Goal: Information Seeking & Learning: Learn about a topic

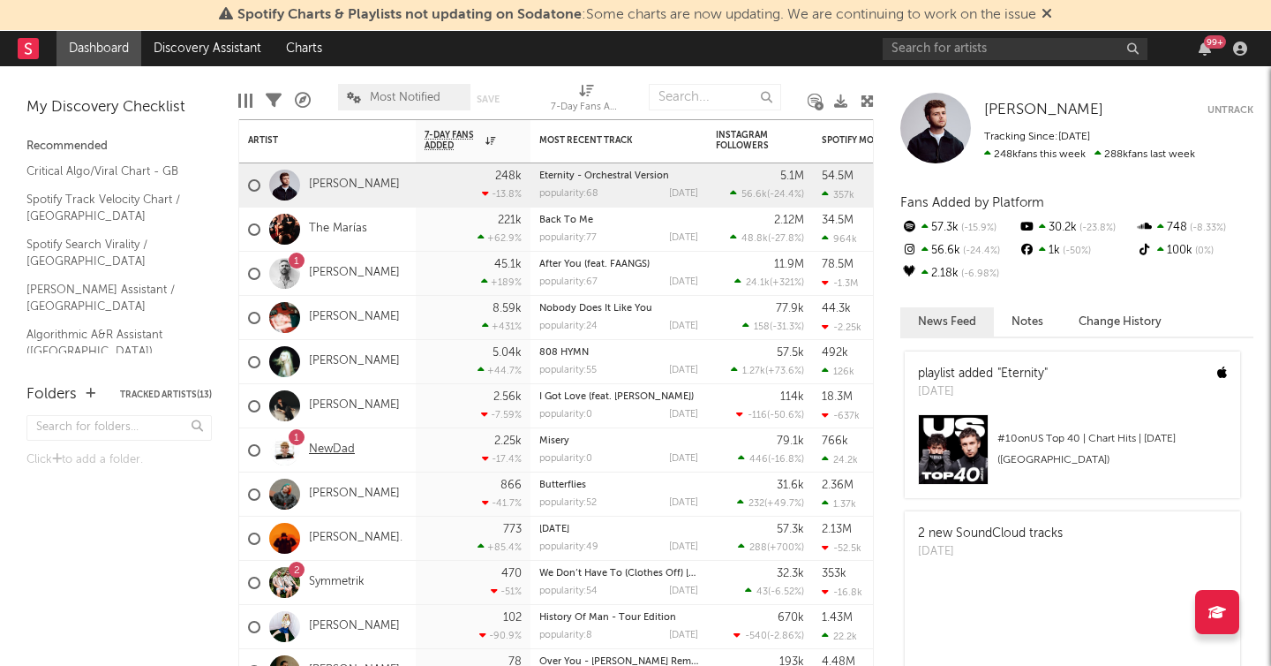
click at [328, 448] on link "NewDad" at bounding box center [332, 449] width 46 height 15
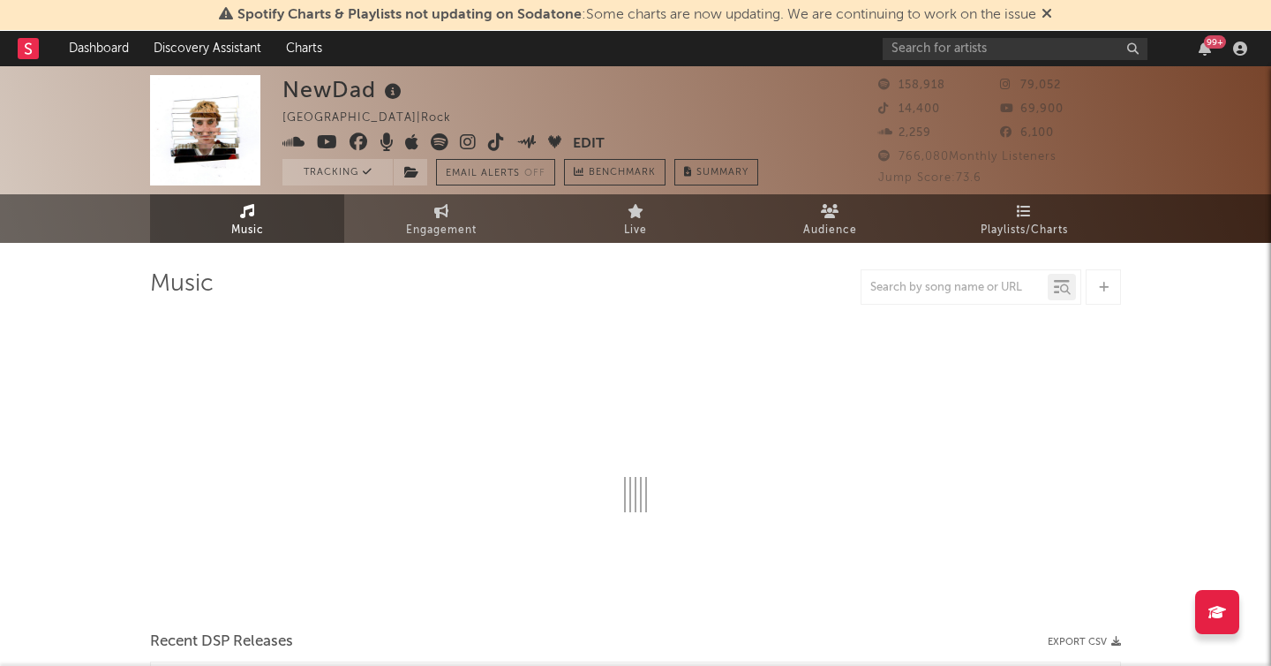
select select "6m"
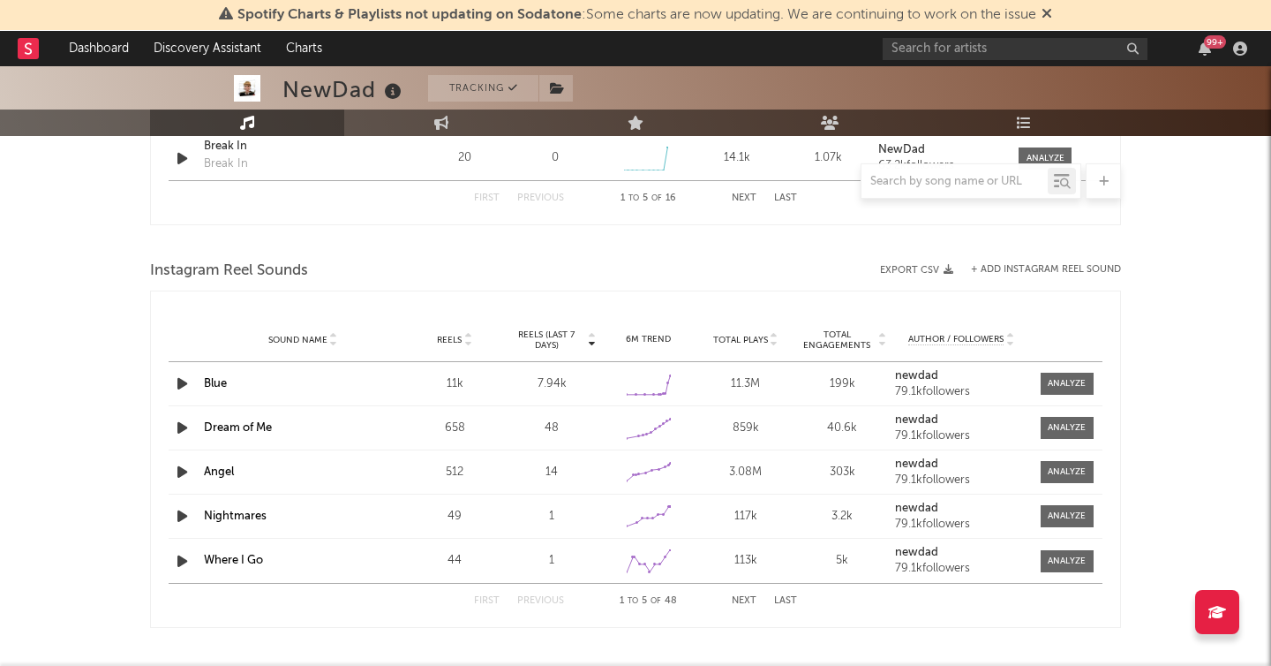
scroll to position [1521, 0]
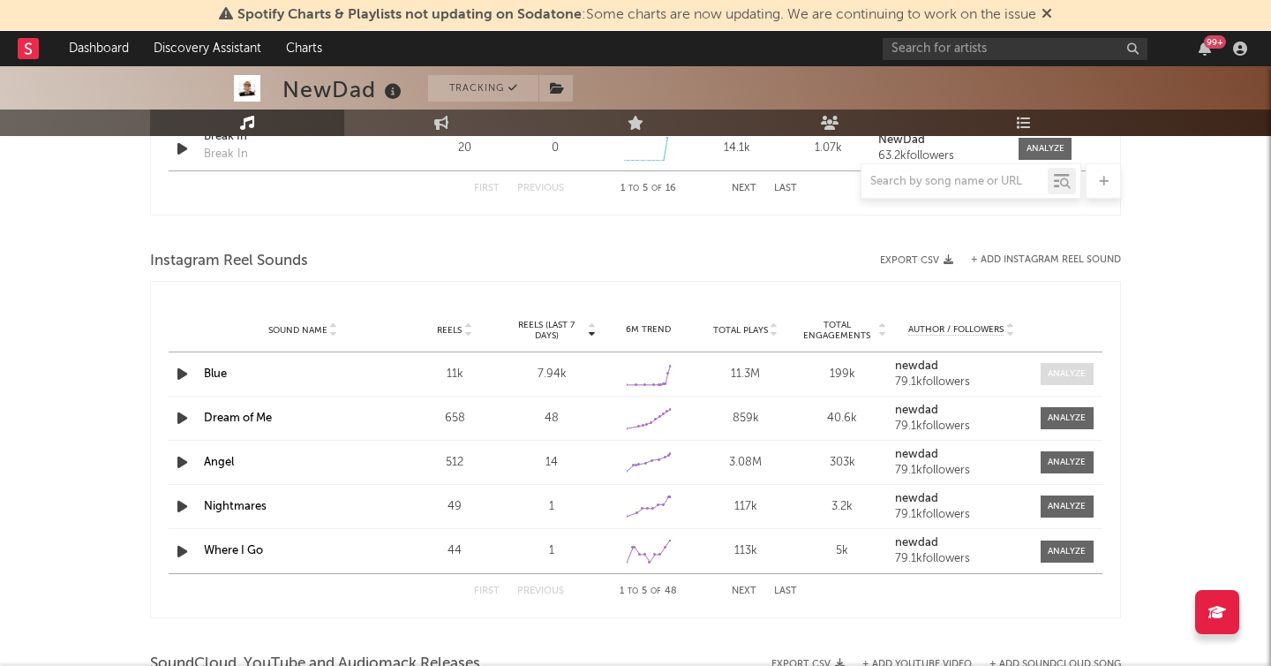
click at [1061, 374] on div at bounding box center [1067, 373] width 38 height 13
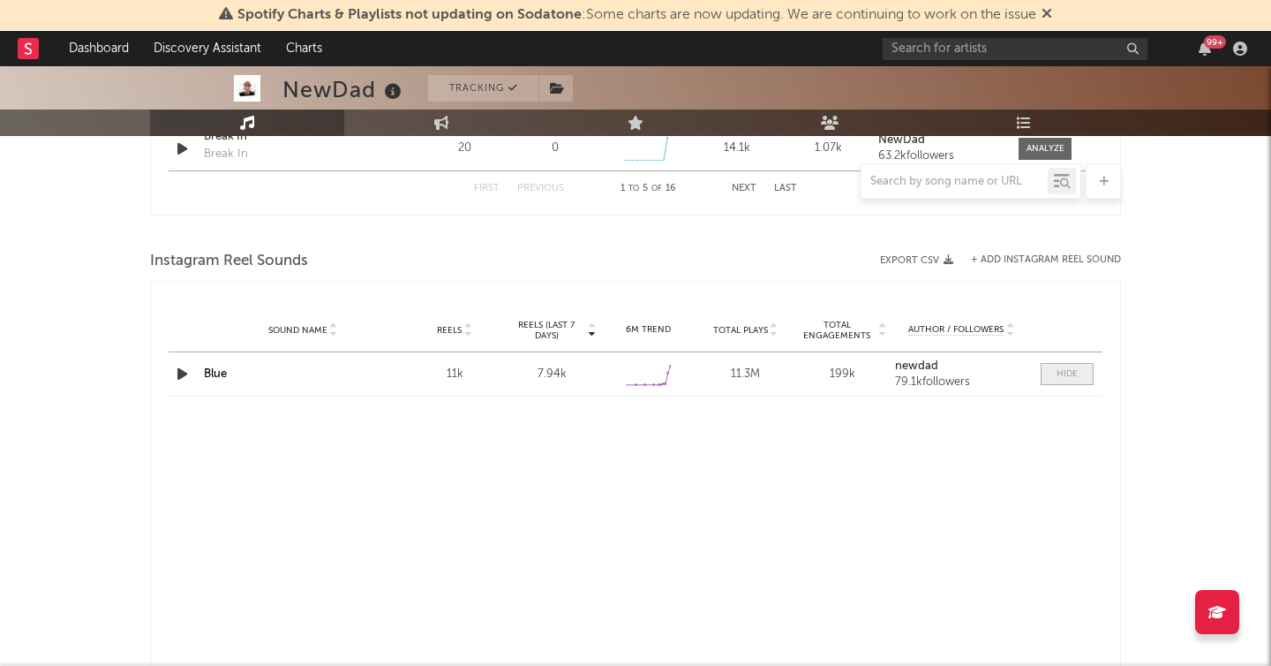
select select "6m"
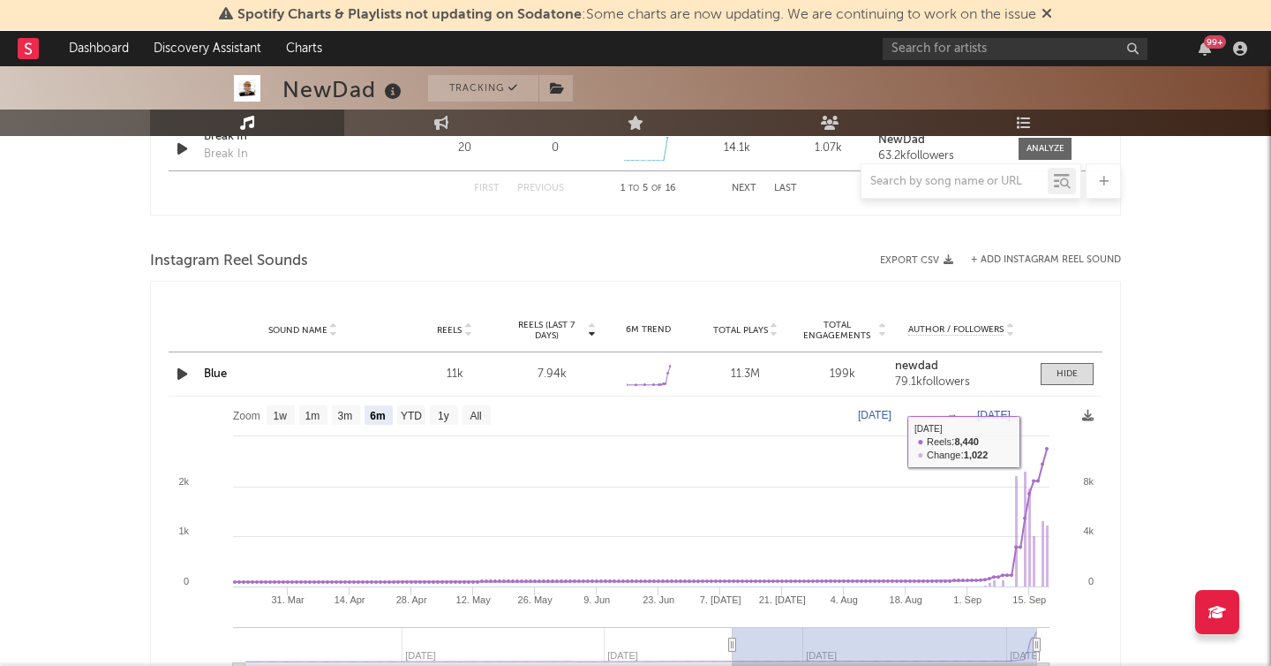
click at [215, 372] on link "Blue" at bounding box center [215, 373] width 23 height 11
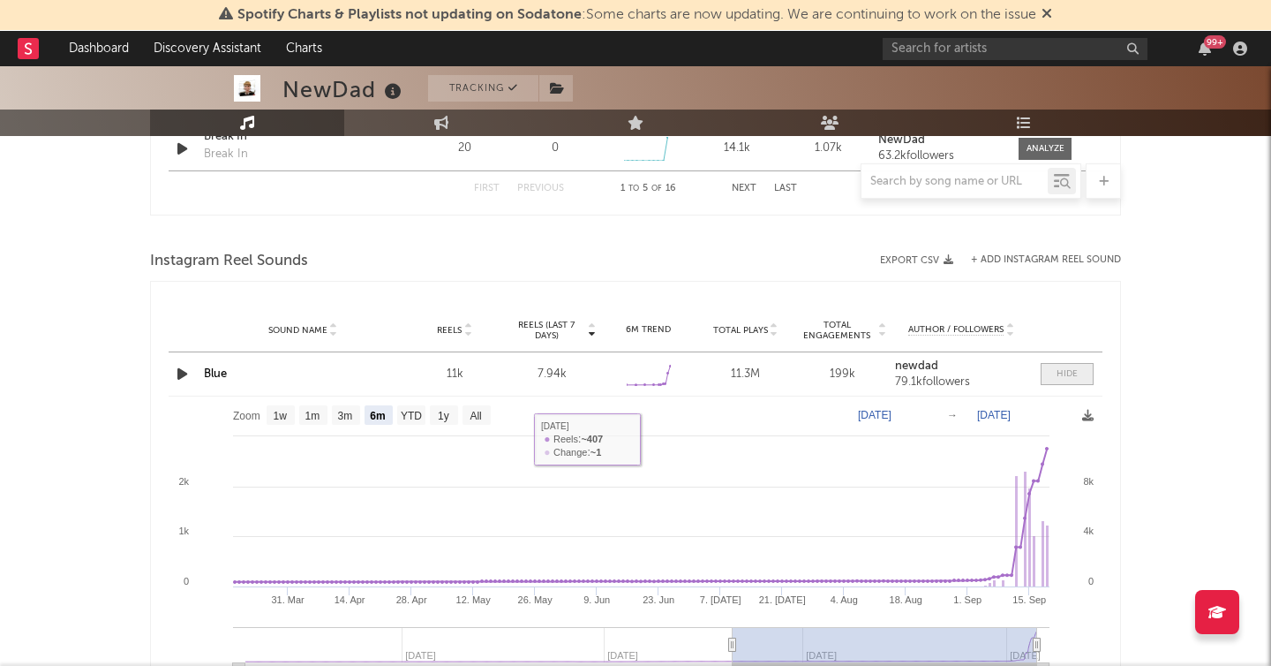
click at [1066, 370] on div at bounding box center [1067, 373] width 21 height 13
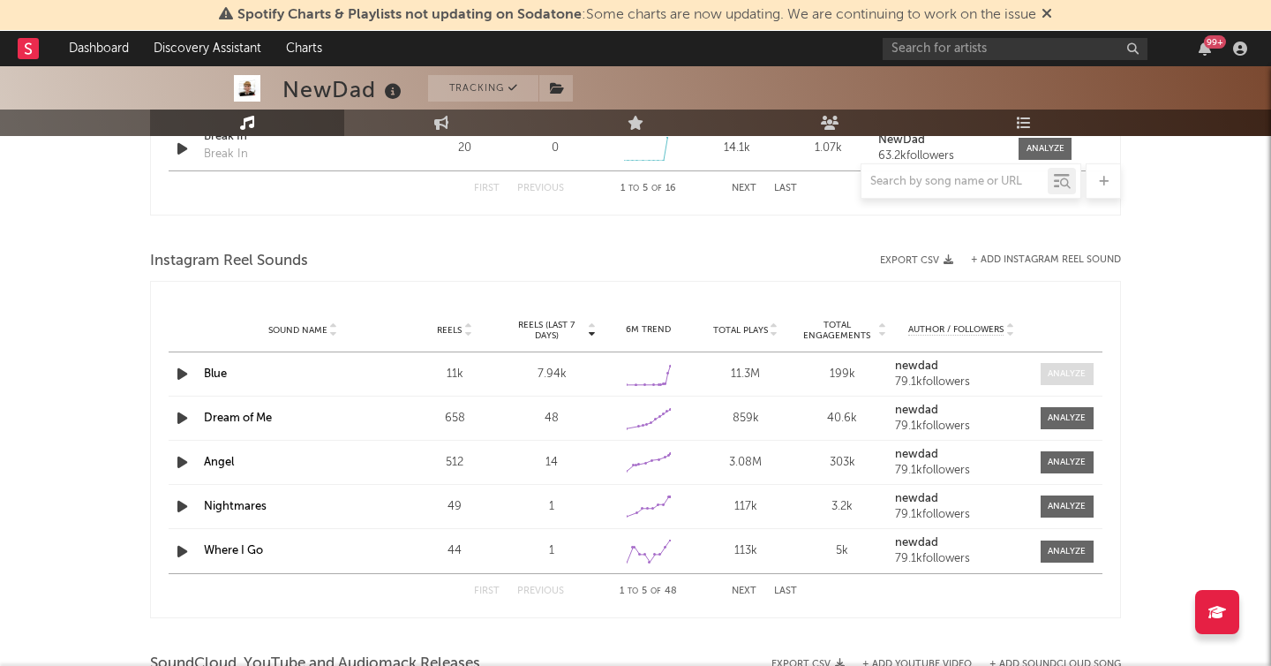
click at [1066, 371] on div at bounding box center [1067, 373] width 38 height 13
select select "6m"
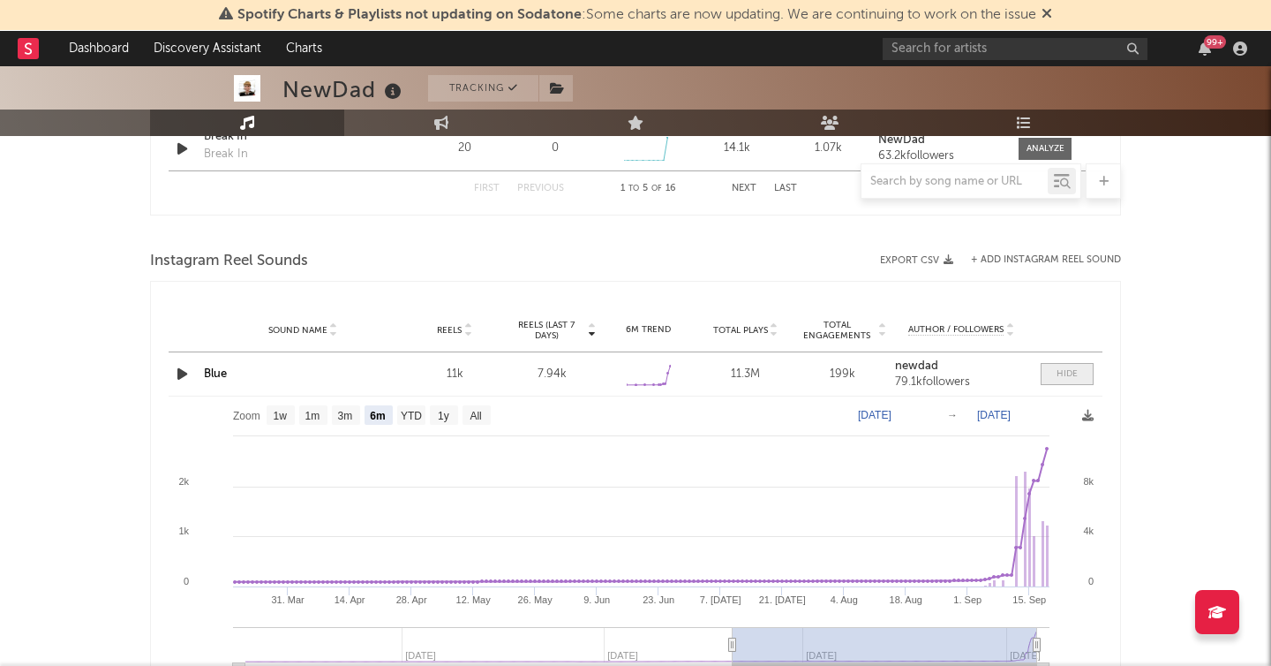
click at [1042, 376] on span at bounding box center [1067, 374] width 53 height 22
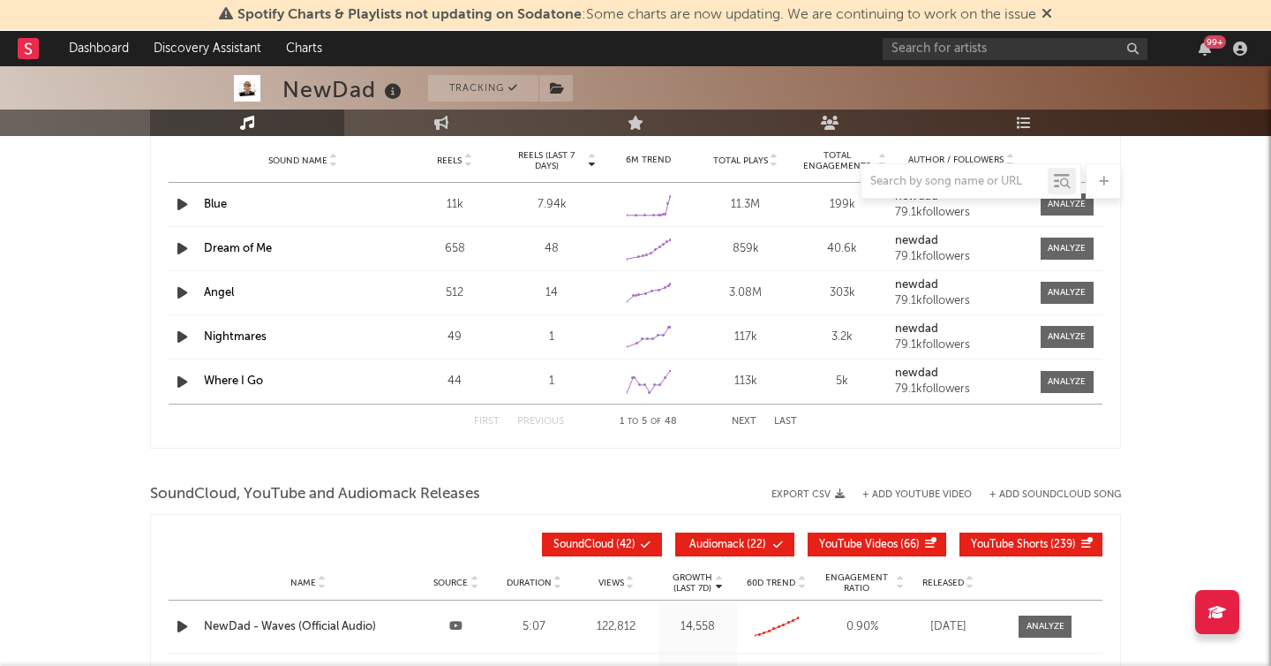
scroll to position [1692, 0]
click at [1064, 289] on div at bounding box center [1067, 291] width 38 height 13
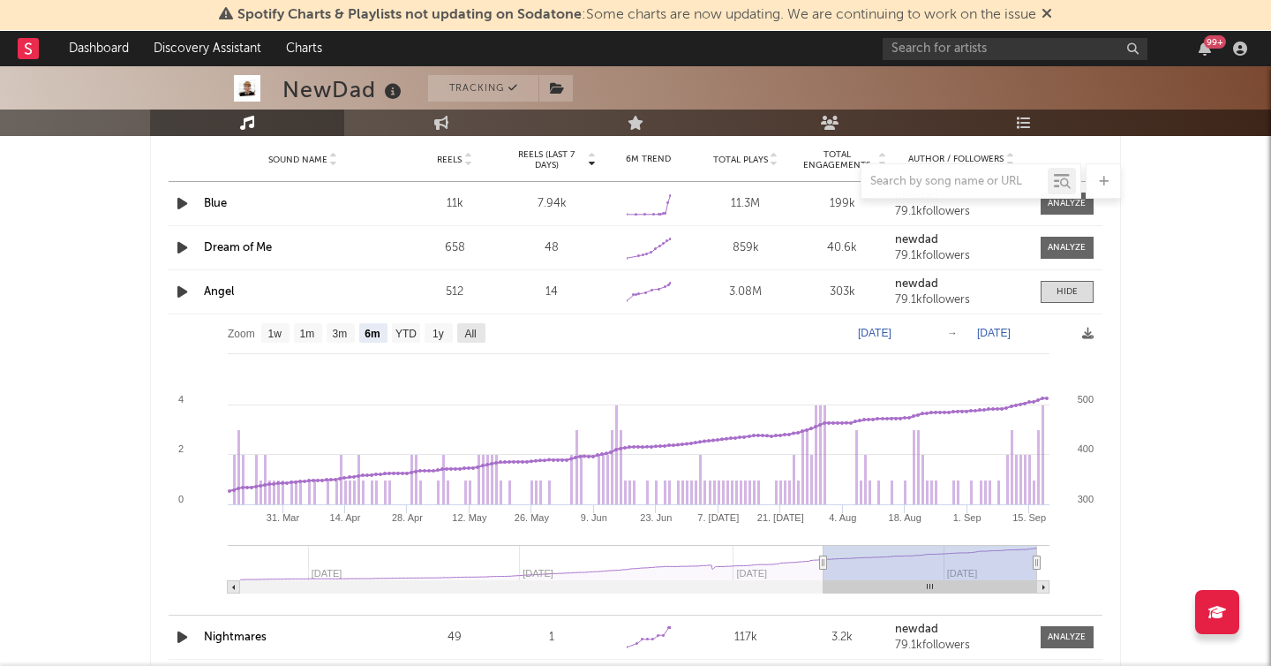
click at [469, 329] on text "All" at bounding box center [469, 334] width 11 height 12
select select "All"
type input "[DATE]"
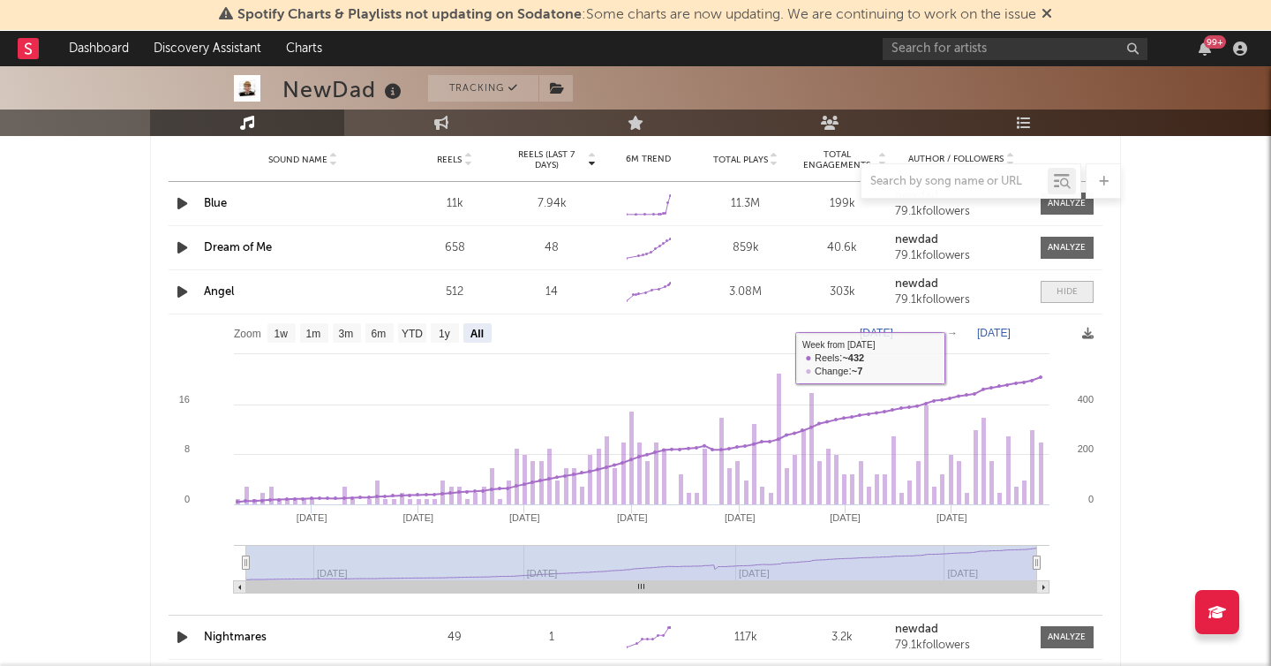
click at [1067, 283] on span at bounding box center [1067, 292] width 53 height 22
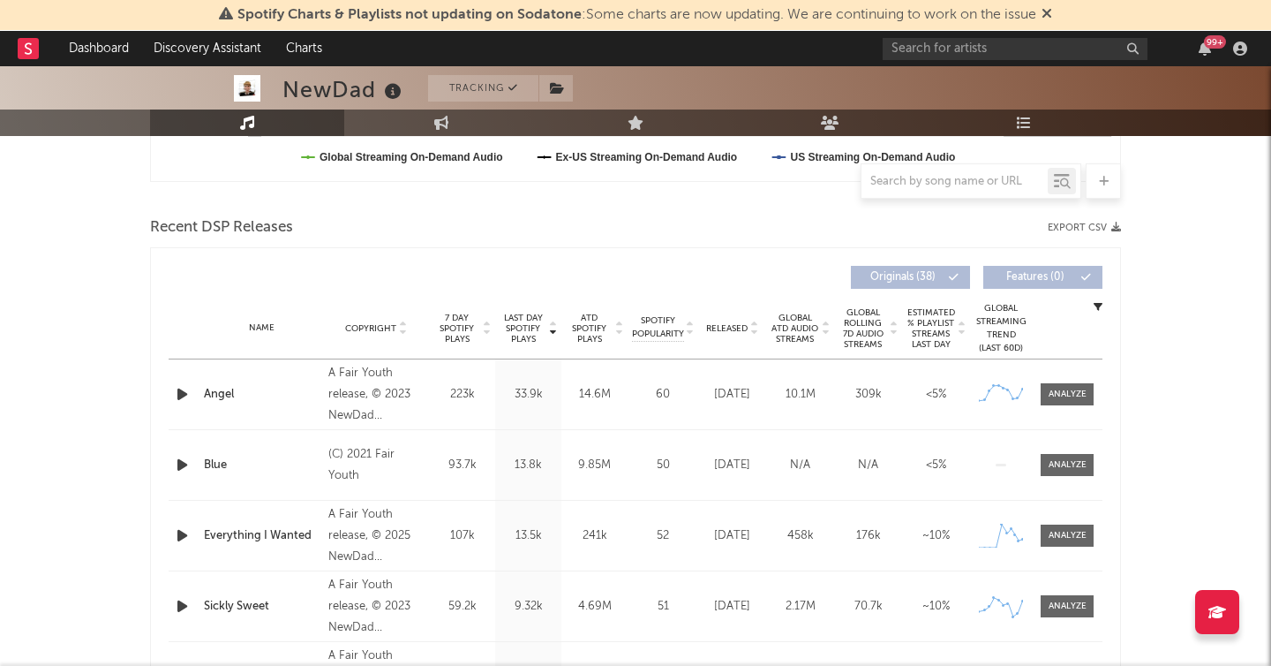
scroll to position [544, 0]
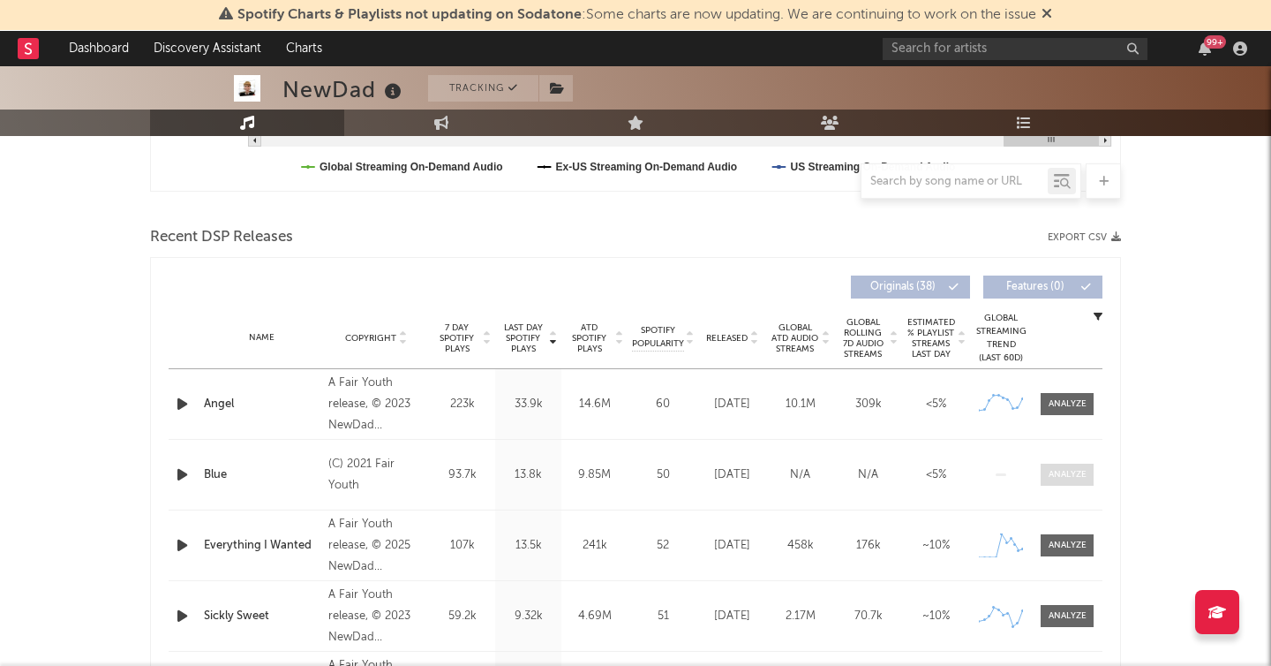
click at [1049, 471] on div at bounding box center [1068, 474] width 38 height 13
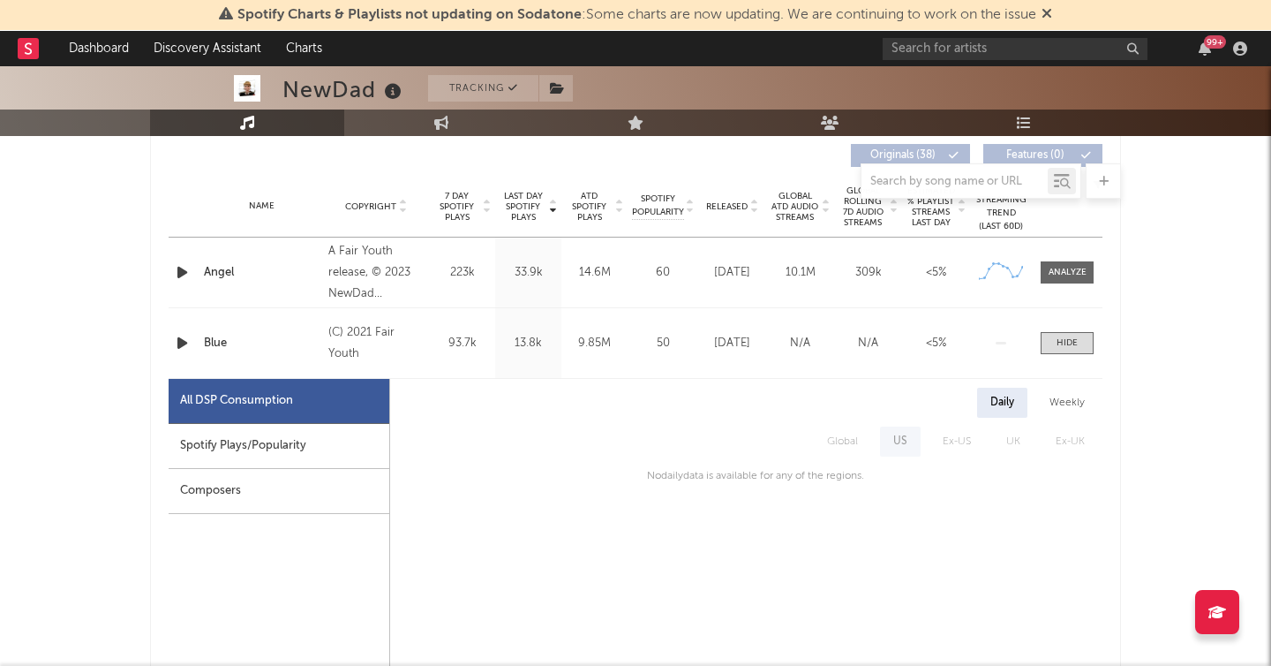
scroll to position [698, 0]
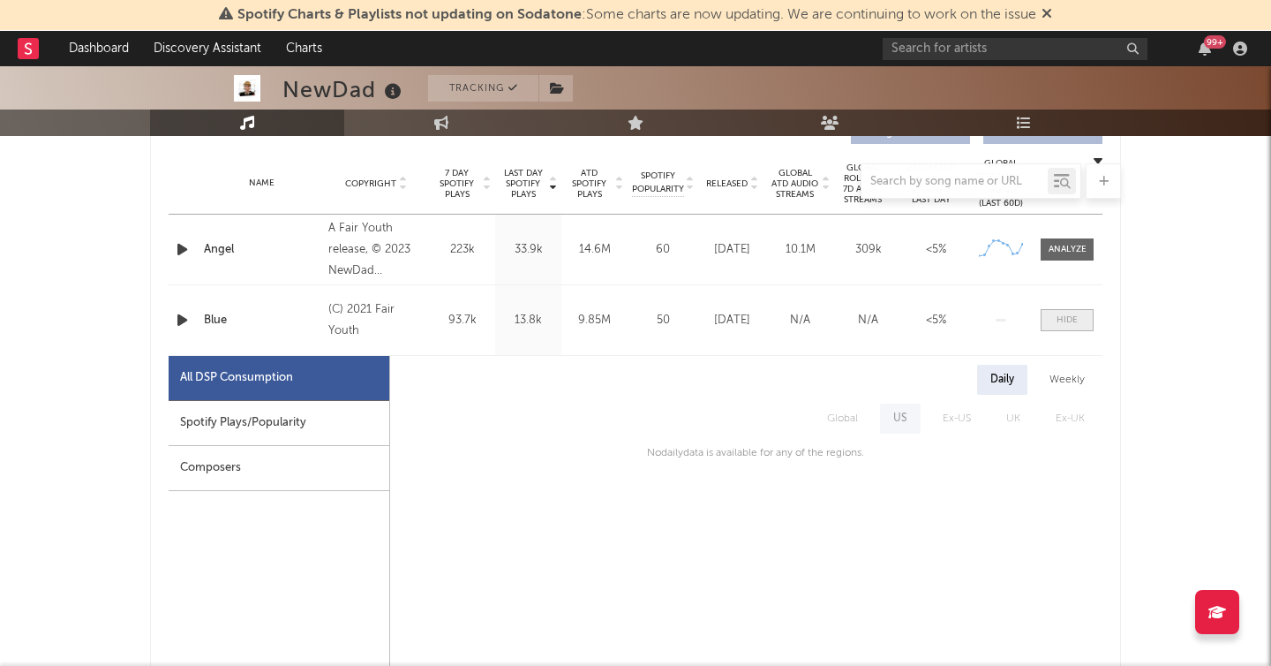
click at [1057, 319] on div at bounding box center [1067, 319] width 21 height 13
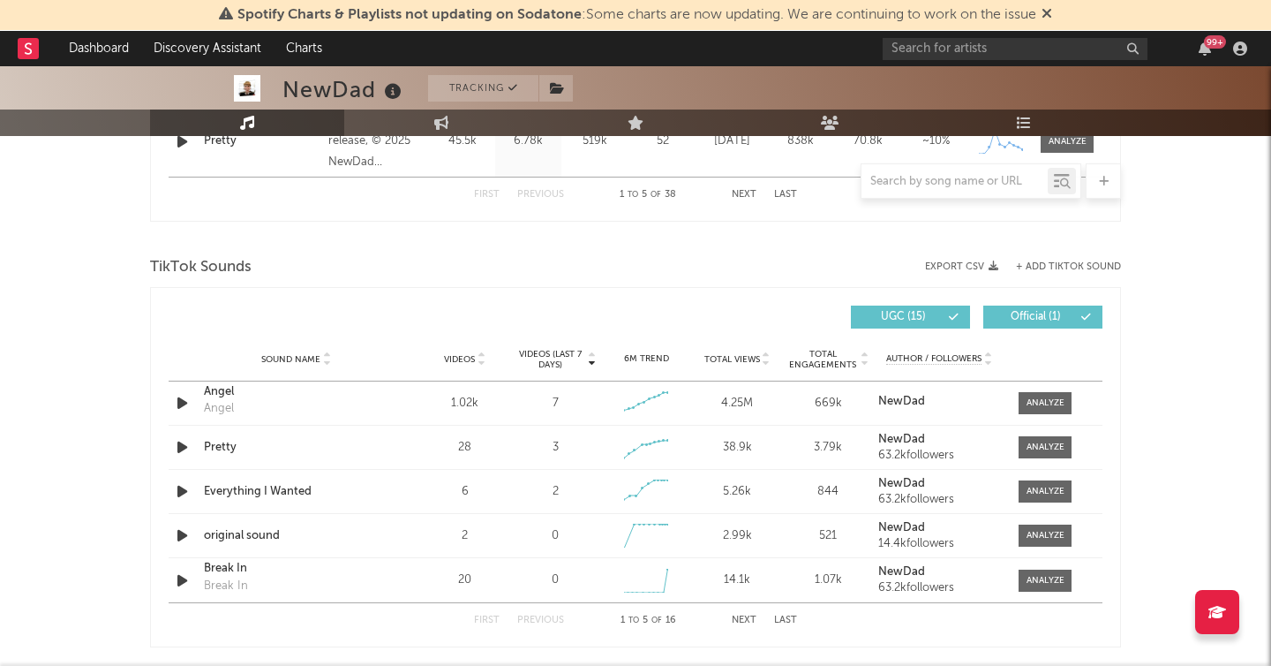
scroll to position [1094, 0]
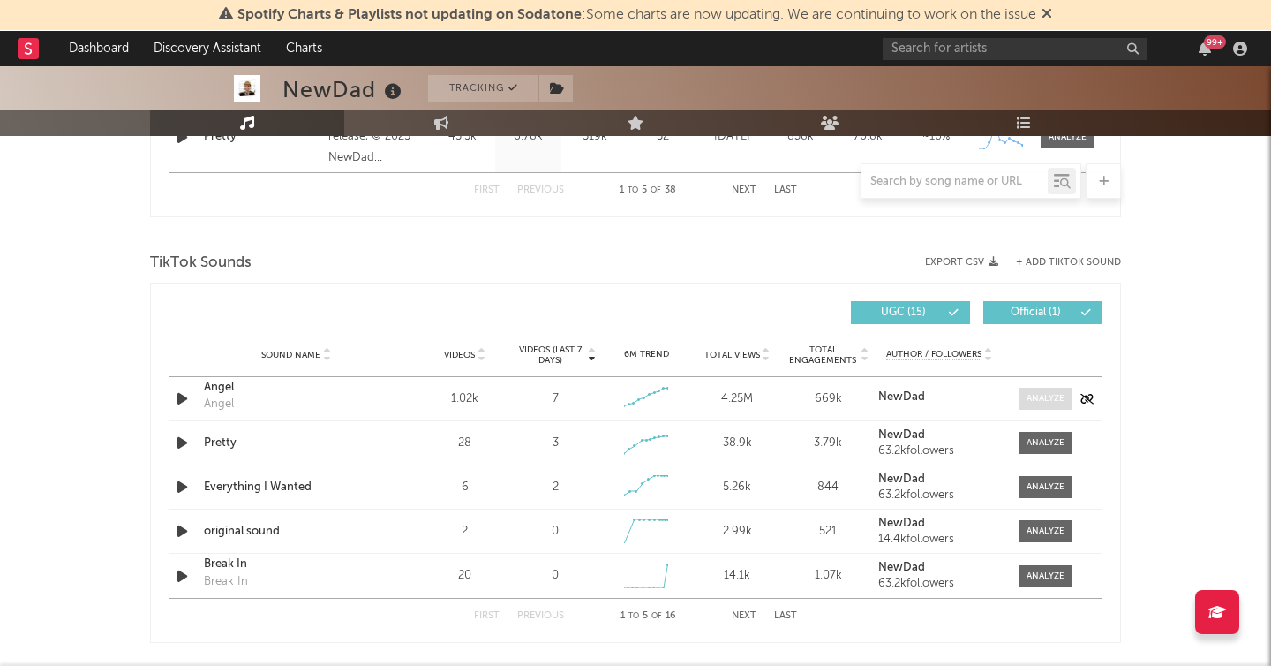
click at [1041, 393] on div at bounding box center [1046, 398] width 38 height 13
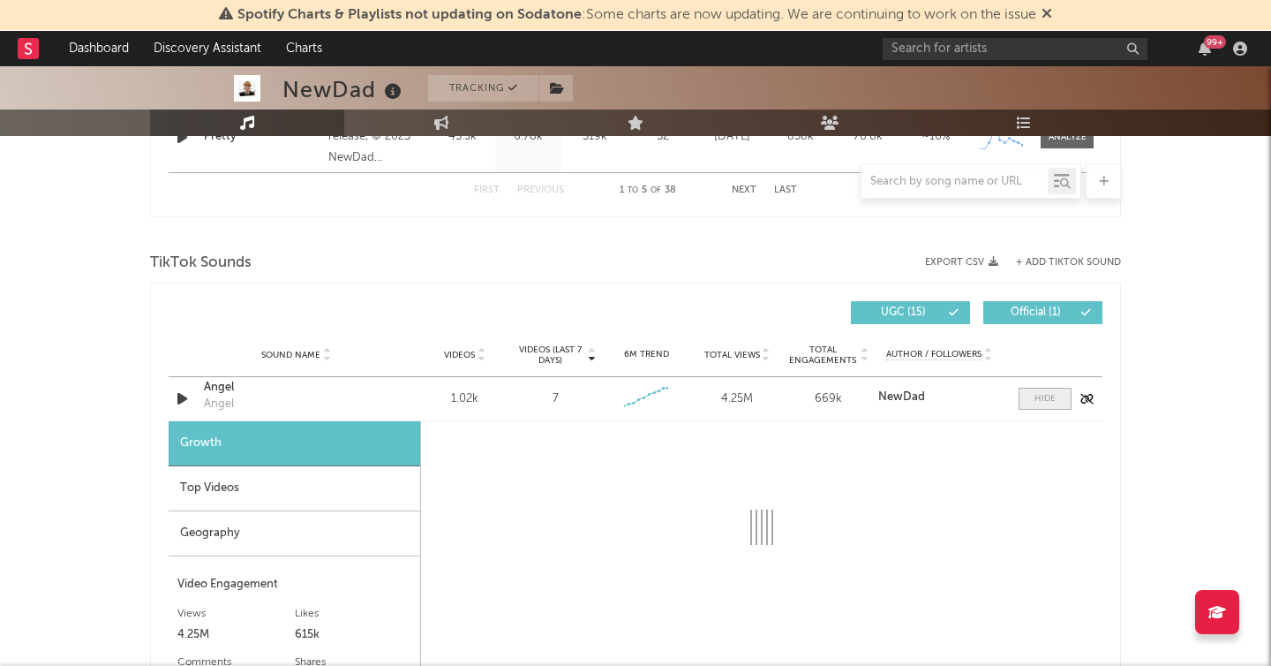
click at [1026, 398] on span at bounding box center [1045, 399] width 53 height 22
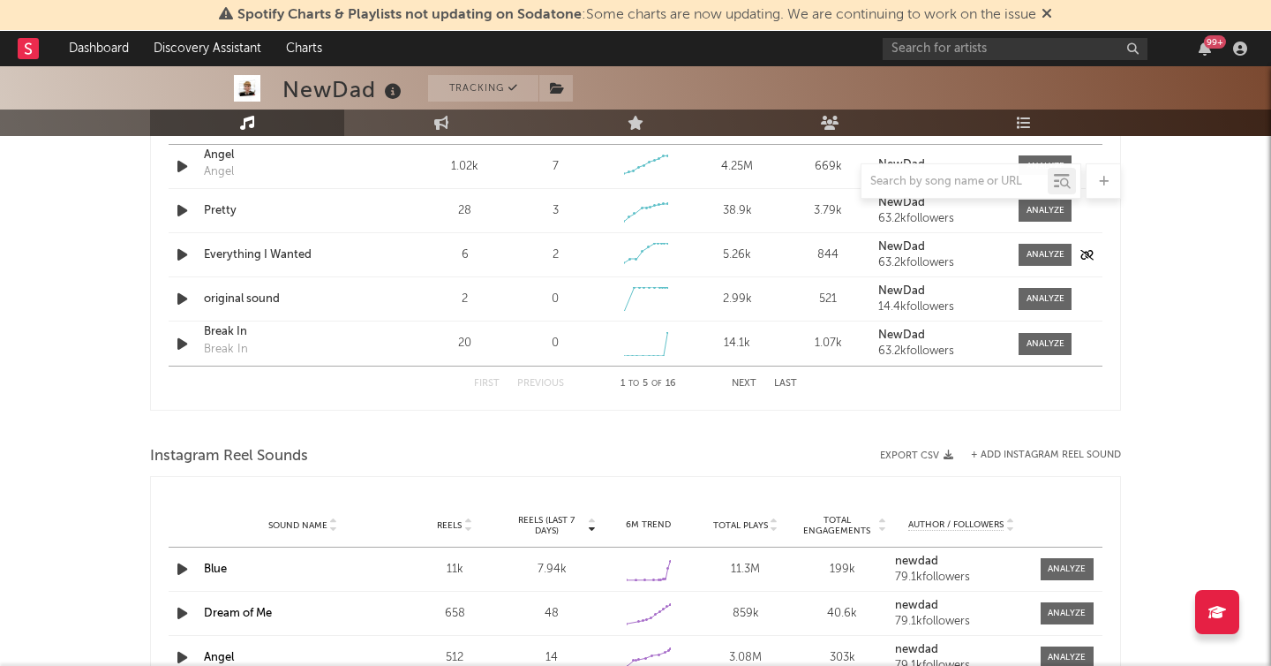
scroll to position [1449, 0]
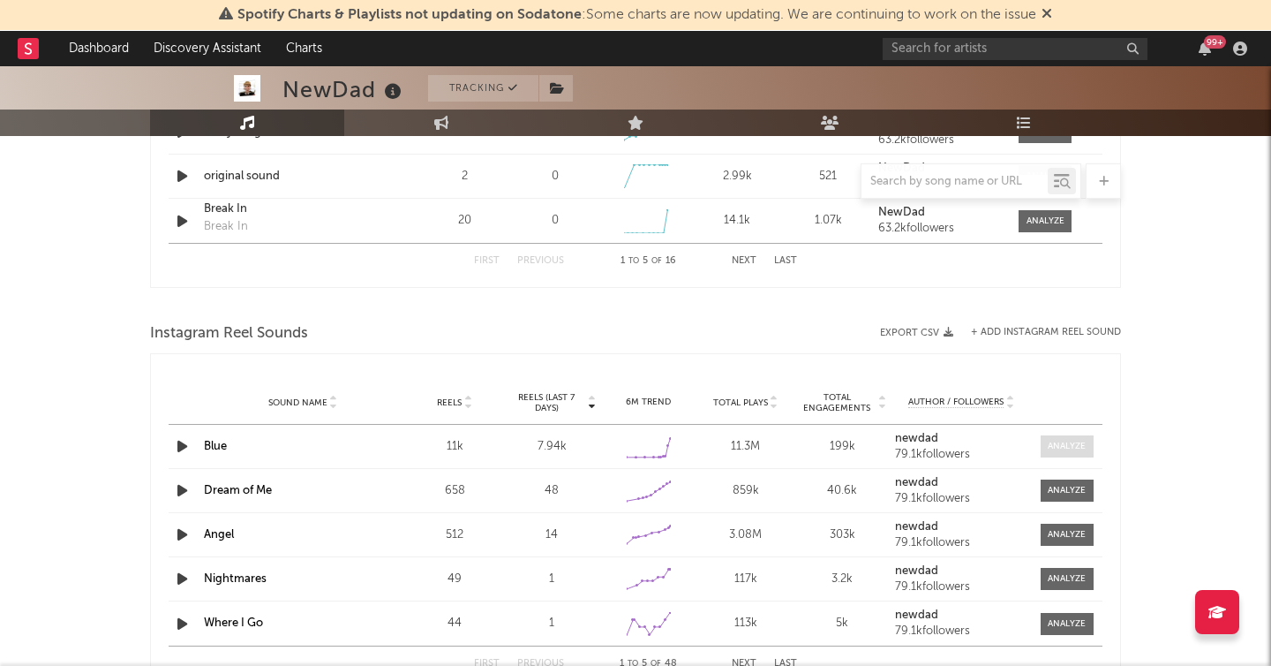
click at [1064, 442] on div at bounding box center [1067, 446] width 38 height 13
select select "6m"
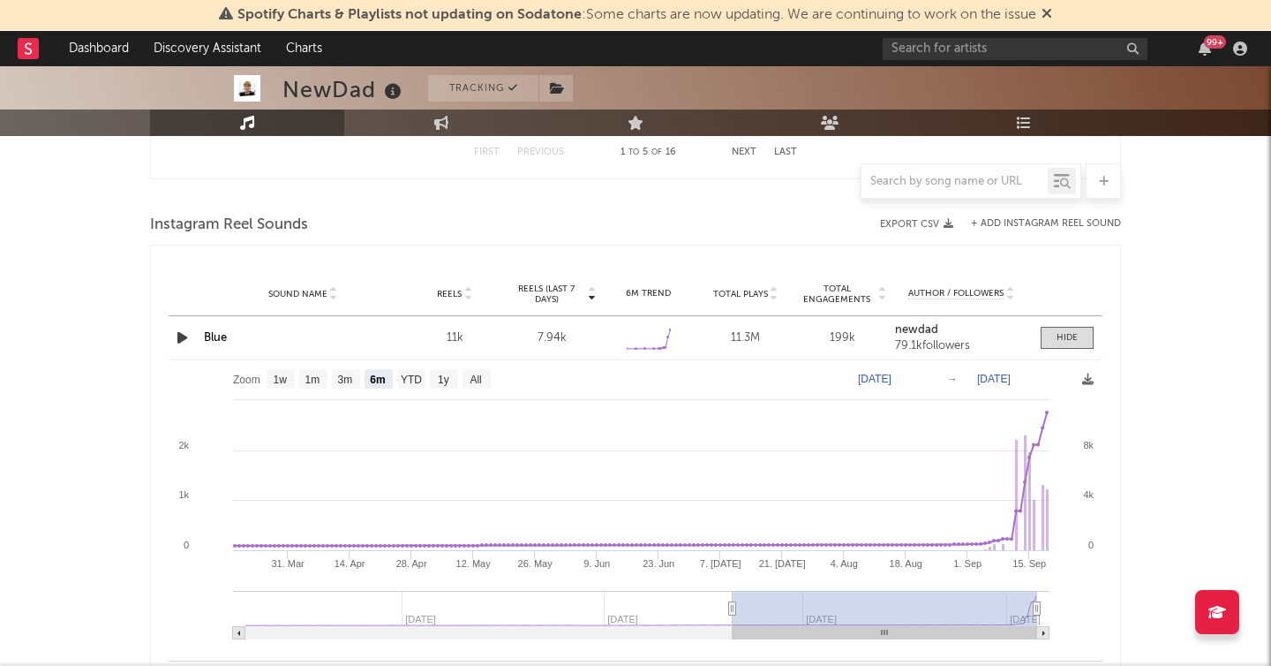
scroll to position [1569, 0]
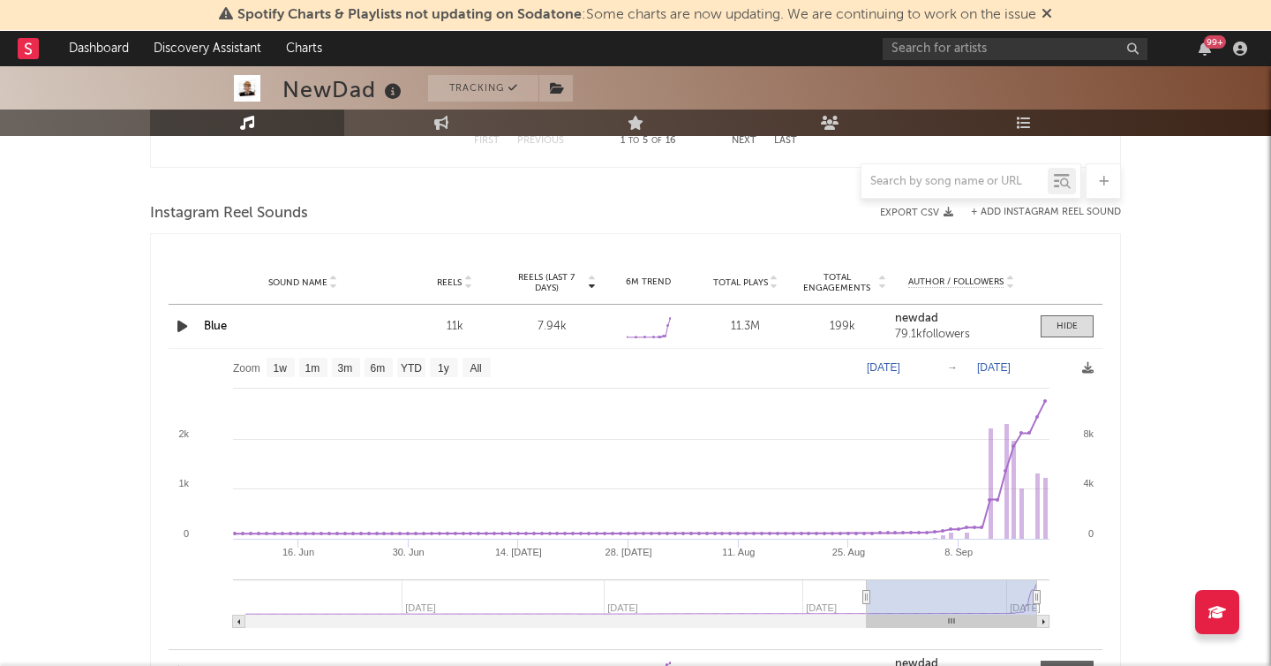
type input "[DATE]"
select select "3m"
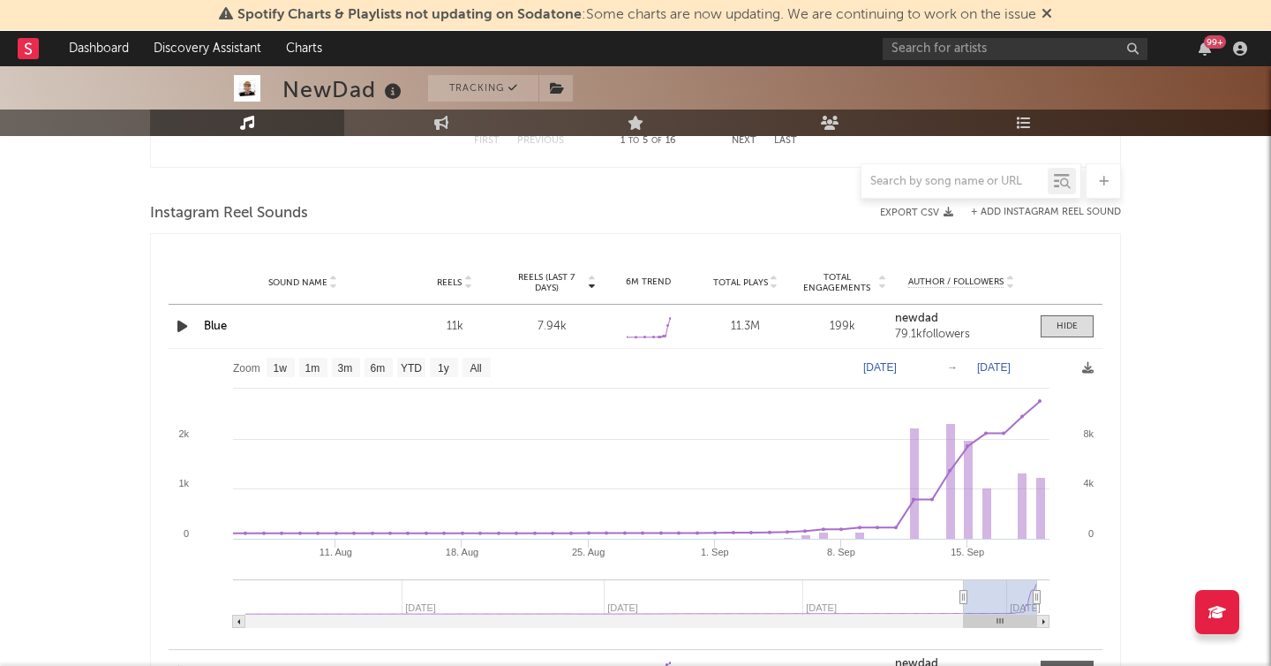
type input "[DATE]"
drag, startPoint x: 734, startPoint y: 597, endPoint x: 966, endPoint y: 593, distance: 232.2
click at [966, 593] on icon at bounding box center [965, 597] width 7 height 13
